Goal: Find specific page/section: Find specific page/section

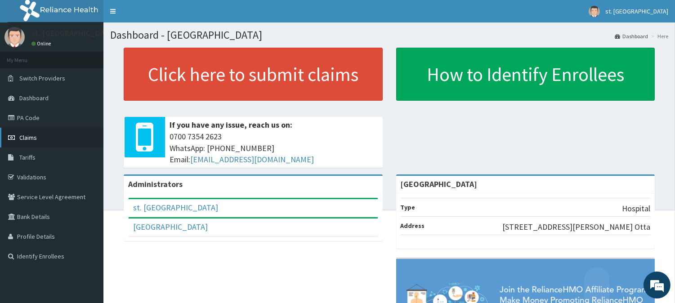
click at [30, 138] on span "Claims" at bounding box center [28, 137] width 18 height 8
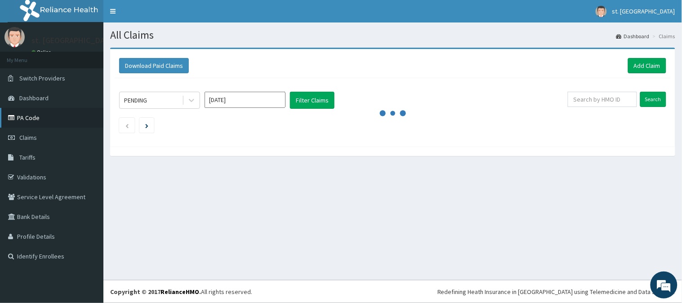
click at [31, 117] on link "PA Code" at bounding box center [51, 118] width 103 height 20
